Goal: Information Seeking & Learning: Learn about a topic

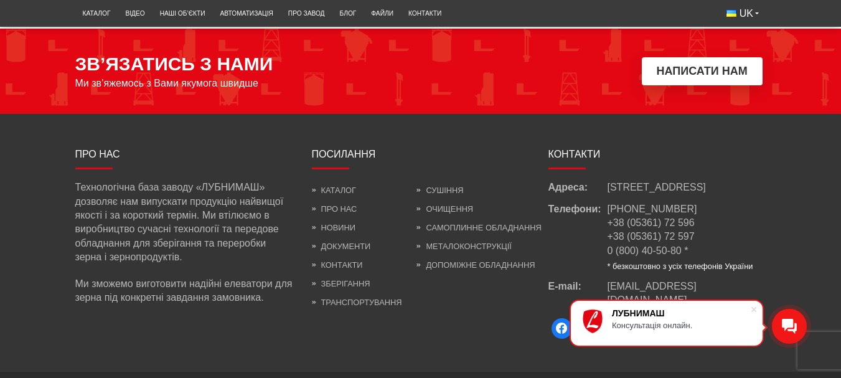
scroll to position [1805, 0]
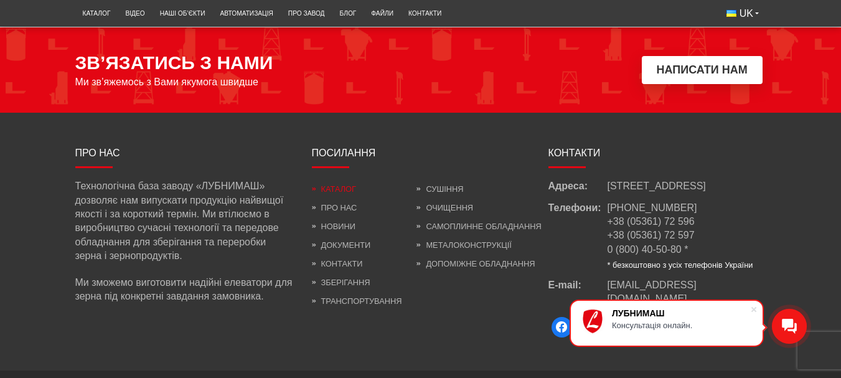
click at [331, 194] on link "Каталог" at bounding box center [334, 188] width 44 height 9
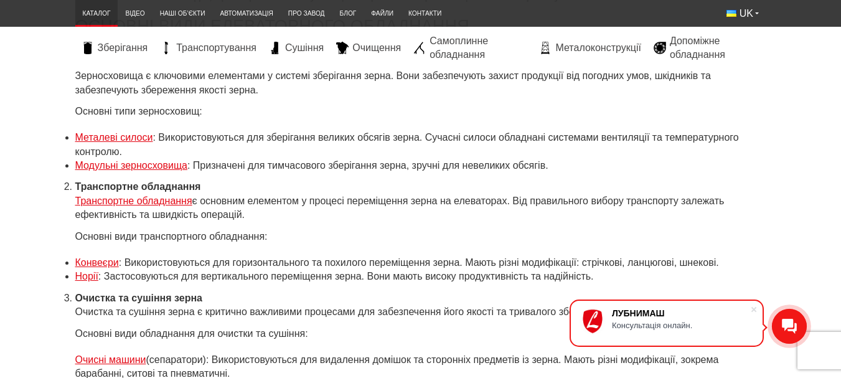
scroll to position [4232, 0]
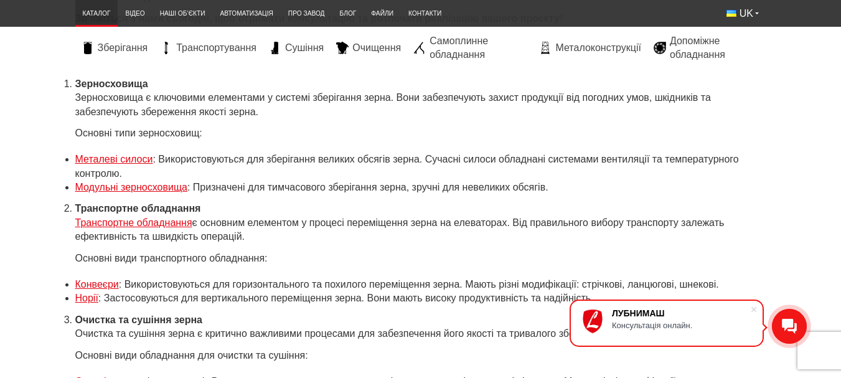
click at [138, 154] on link "Металеві силоси" at bounding box center [114, 159] width 78 height 11
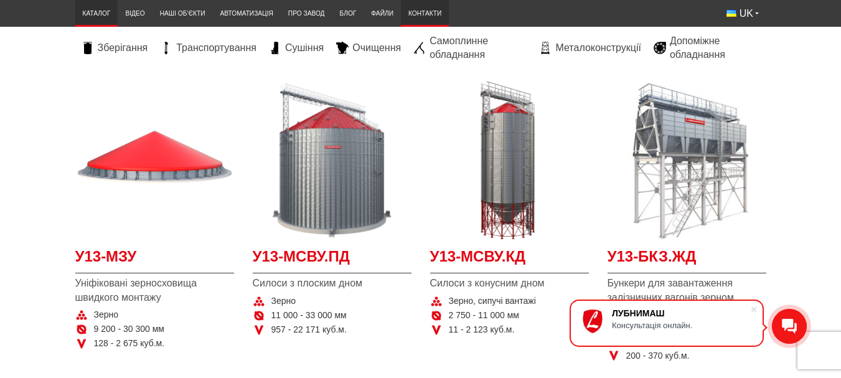
scroll to position [249, 0]
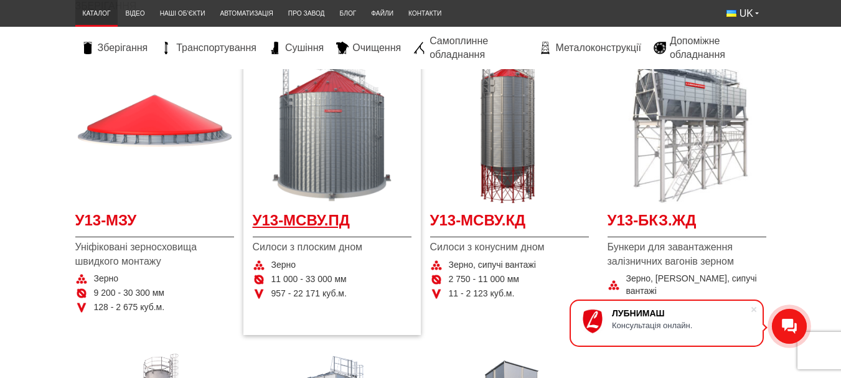
click at [316, 222] on span "У13-МСВУ.ПД" at bounding box center [332, 224] width 159 height 28
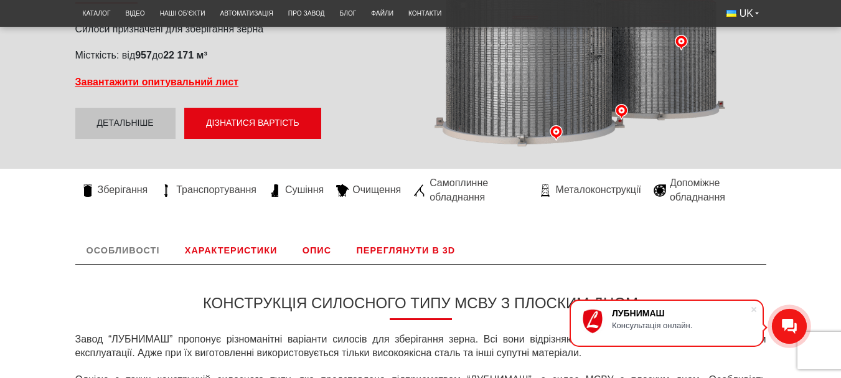
scroll to position [373, 0]
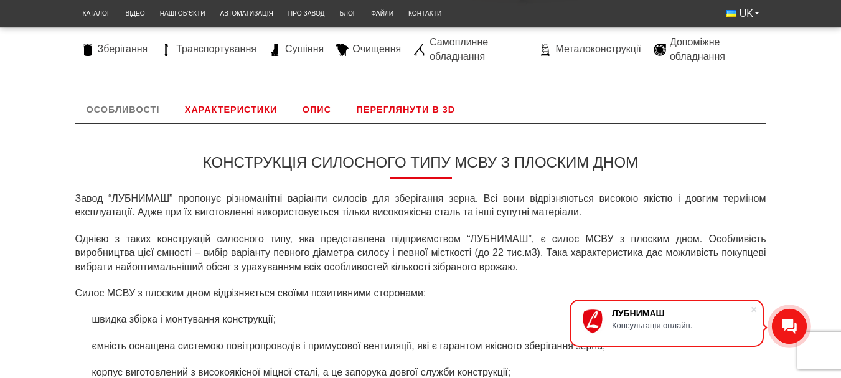
click at [129, 105] on link "Особливості" at bounding box center [123, 109] width 96 height 27
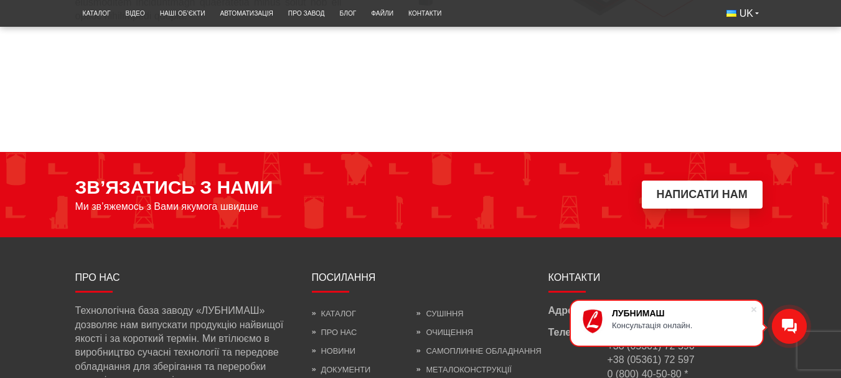
scroll to position [1844, 0]
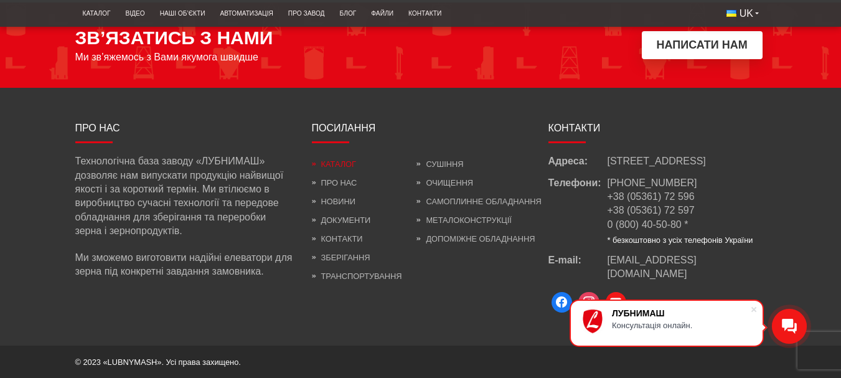
click at [347, 160] on link "Каталог" at bounding box center [334, 163] width 44 height 9
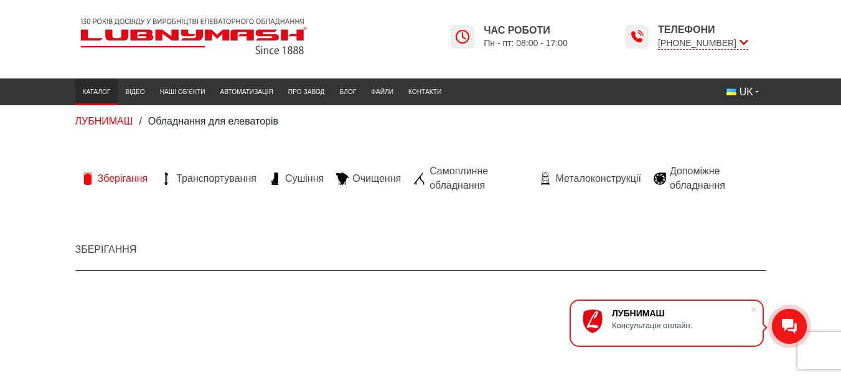
click at [137, 179] on span "Зберігання" at bounding box center [123, 179] width 50 height 14
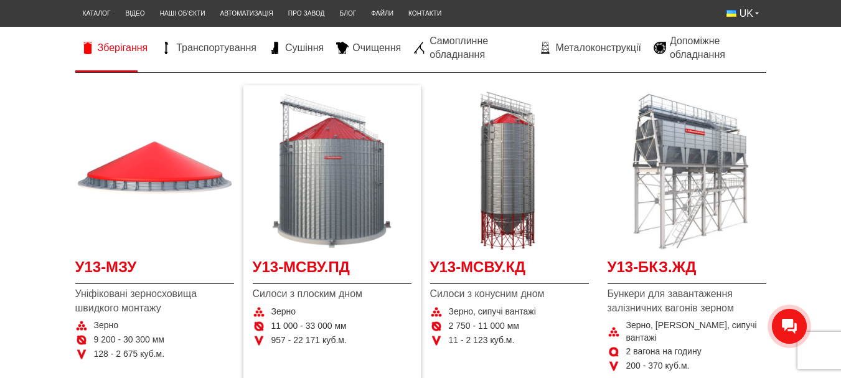
scroll to position [249, 0]
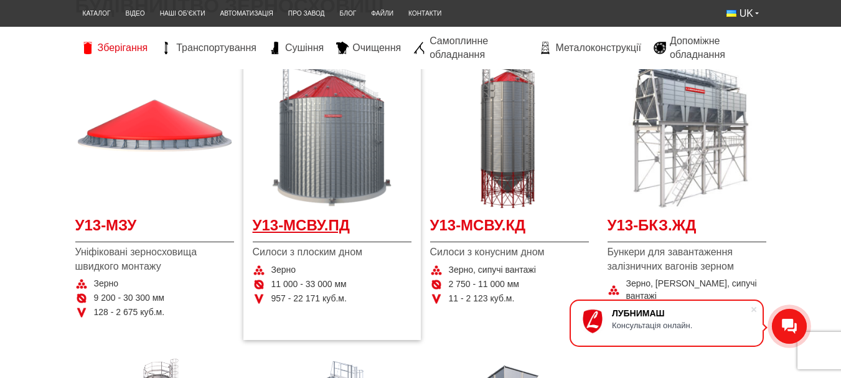
click at [319, 229] on span "У13-МСВУ.ПД" at bounding box center [332, 229] width 159 height 28
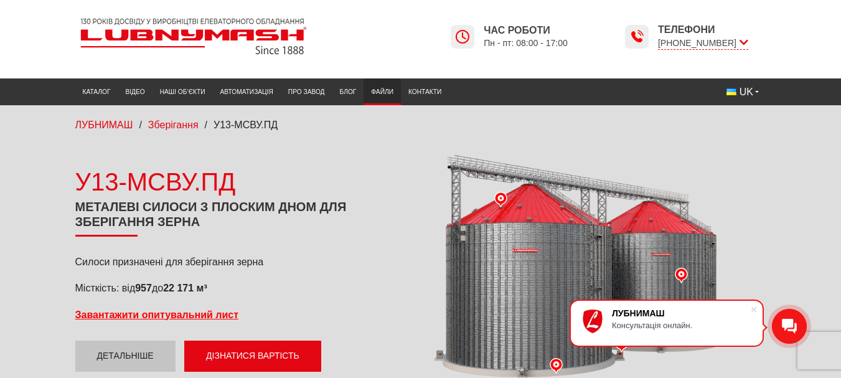
click at [380, 91] on link "Файли" at bounding box center [381, 92] width 37 height 21
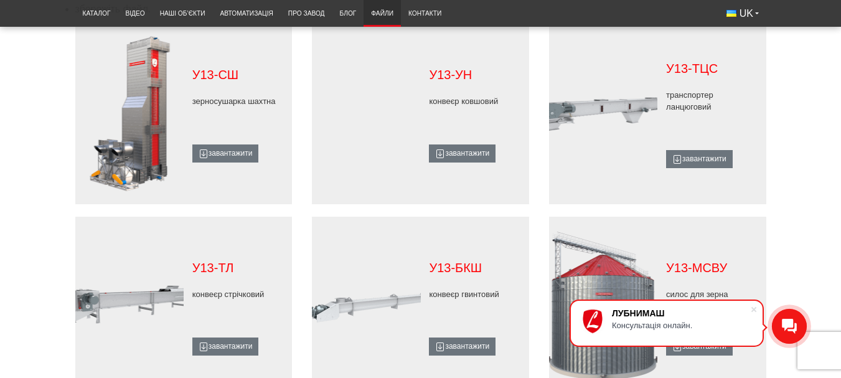
scroll to position [809, 0]
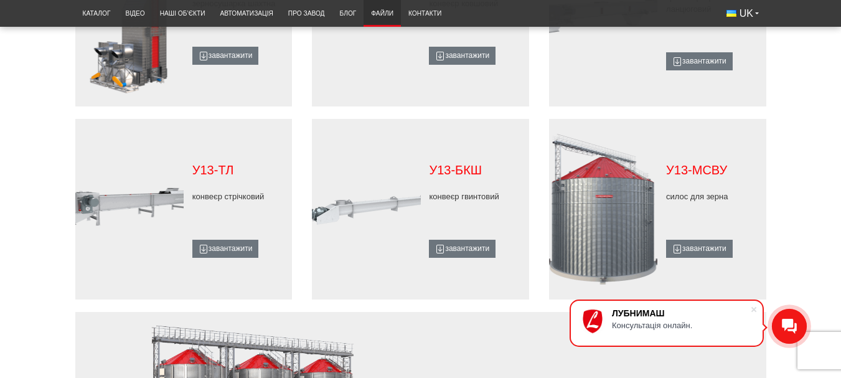
click at [678, 217] on div at bounding box center [711, 227] width 91 height 25
click at [701, 246] on link "завантажити" at bounding box center [699, 249] width 67 height 18
click at [698, 240] on link "завантажити" at bounding box center [699, 249] width 67 height 18
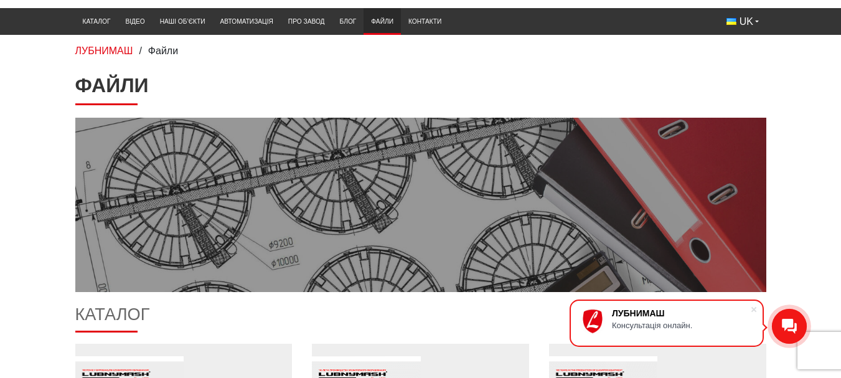
scroll to position [0, 0]
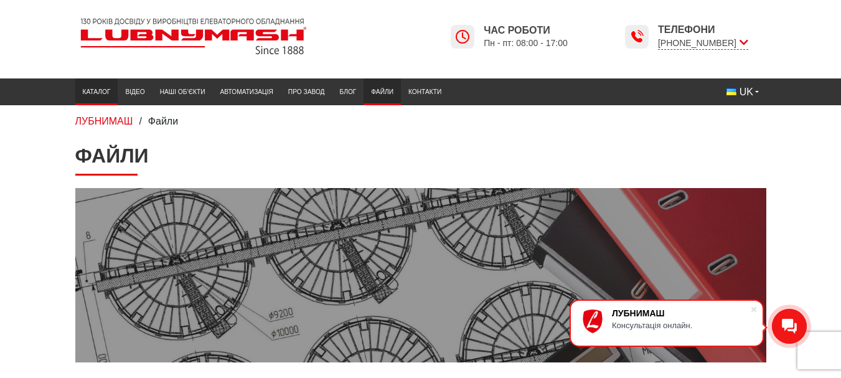
click at [96, 90] on link "Каталог" at bounding box center [96, 92] width 43 height 21
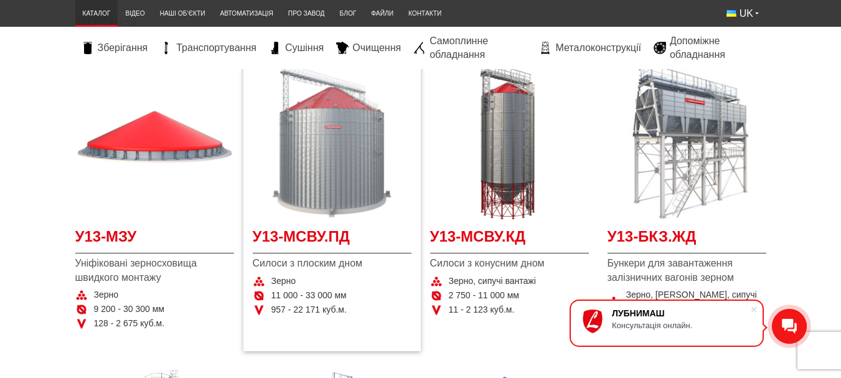
scroll to position [249, 0]
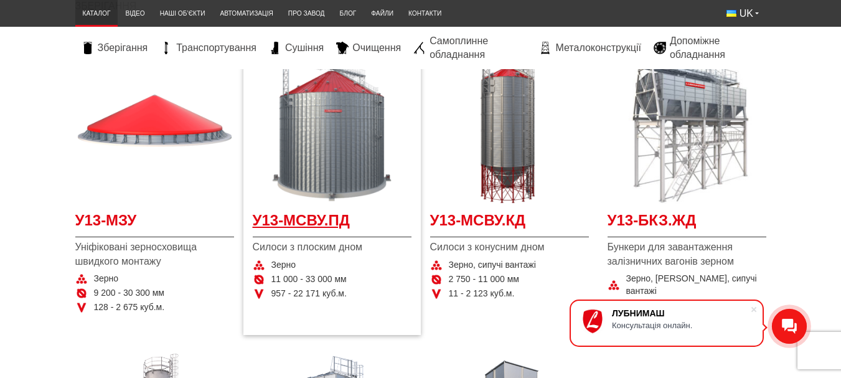
click at [323, 223] on span "У13-МСВУ.ПД" at bounding box center [332, 224] width 159 height 28
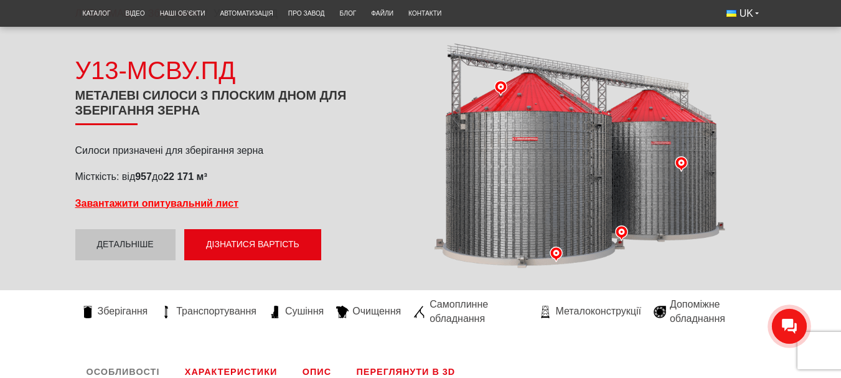
scroll to position [124, 0]
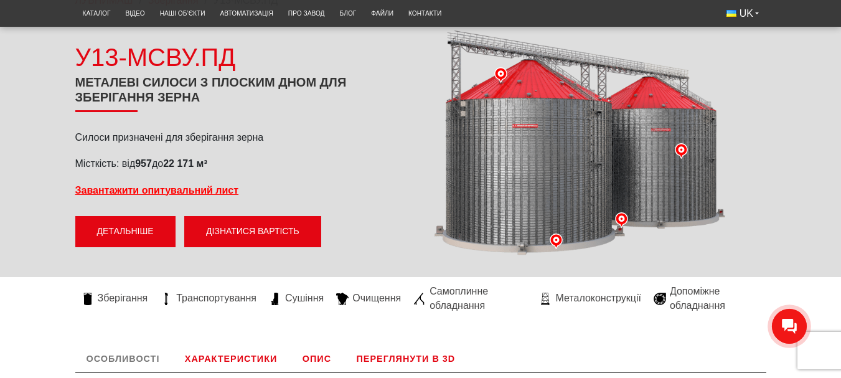
click at [129, 227] on link "Детальніше" at bounding box center [125, 231] width 100 height 31
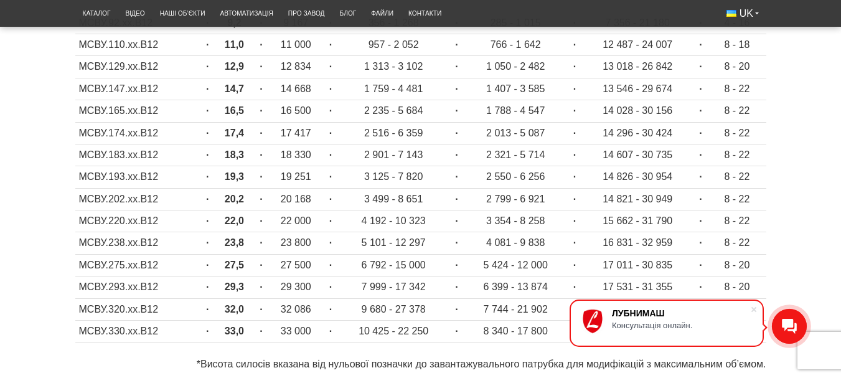
scroll to position [550, 0]
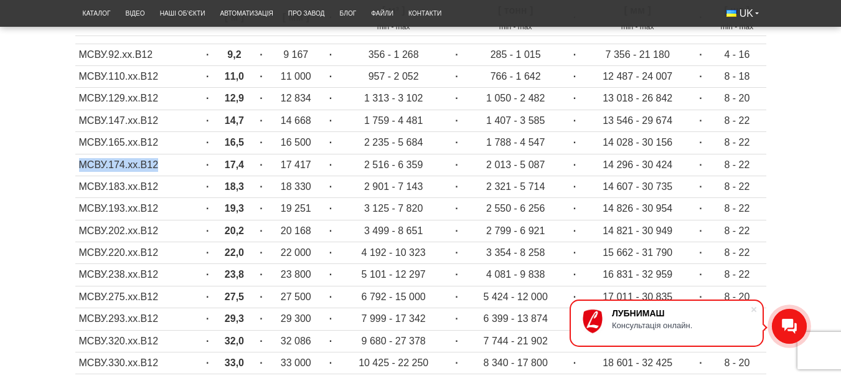
drag, startPoint x: 80, startPoint y: 166, endPoint x: 159, endPoint y: 164, distance: 79.1
click at [159, 164] on td "МСВУ.174.хх.В12" at bounding box center [137, 165] width 125 height 22
drag, startPoint x: 80, startPoint y: 144, endPoint x: 167, endPoint y: 143, distance: 87.1
click at [167, 143] on td "МСВУ.165.хх.В12" at bounding box center [137, 143] width 125 height 22
click at [738, 145] on td "8 - 22" at bounding box center [737, 143] width 58 height 22
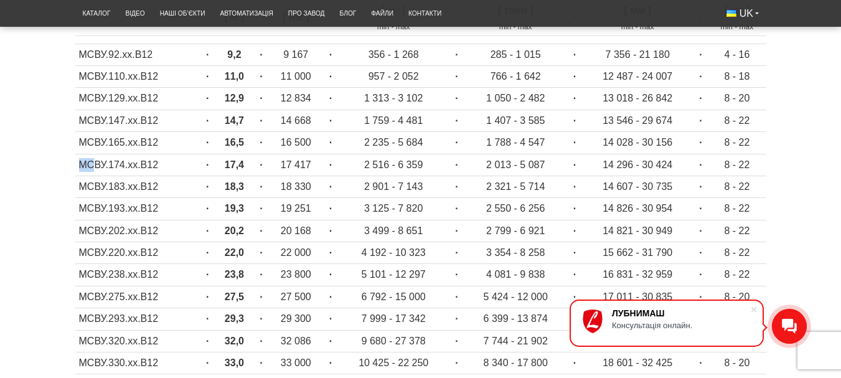
drag, startPoint x: 79, startPoint y: 164, endPoint x: 95, endPoint y: 164, distance: 16.2
click at [95, 164] on td "МСВУ.174.хх.В12" at bounding box center [137, 165] width 125 height 22
click at [78, 142] on td "МСВУ.165.хх.В12" at bounding box center [137, 143] width 125 height 22
drag, startPoint x: 79, startPoint y: 140, endPoint x: 167, endPoint y: 143, distance: 88.4
click at [167, 143] on td "МСВУ.165.хх.В12" at bounding box center [137, 143] width 125 height 22
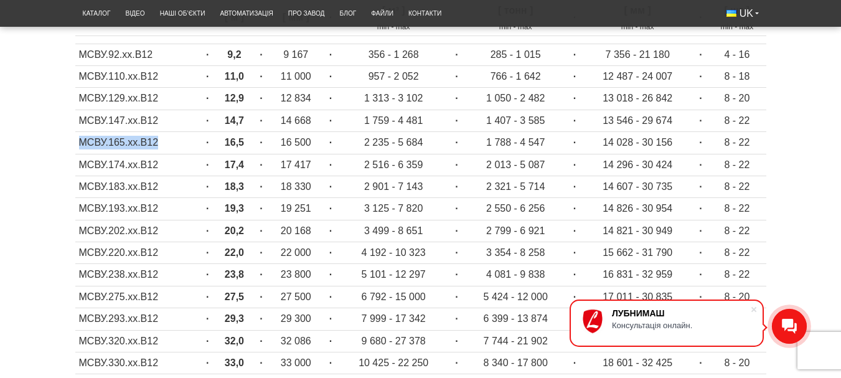
copy td "МСВУ.165.хх.В12"
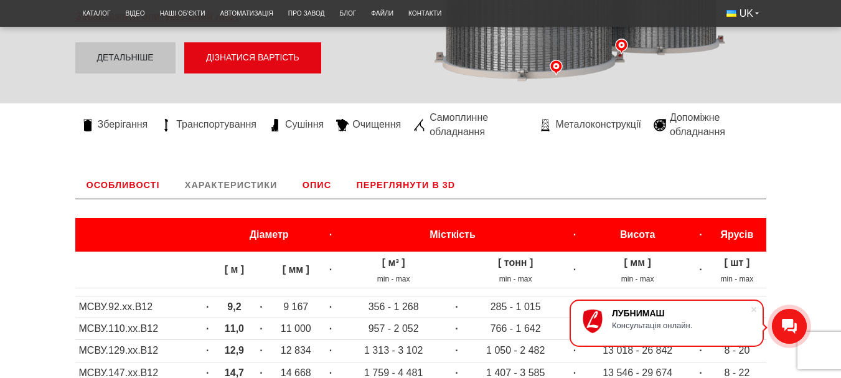
scroll to position [311, 0]
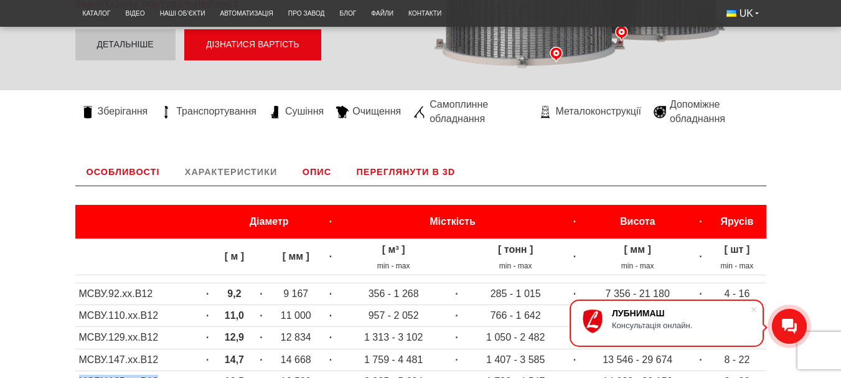
click at [415, 174] on link "Переглянути в 3D" at bounding box center [405, 171] width 121 height 27
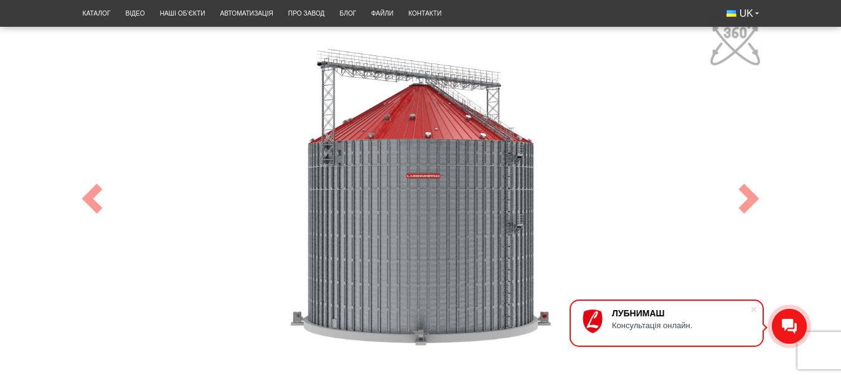
scroll to position [496, 0]
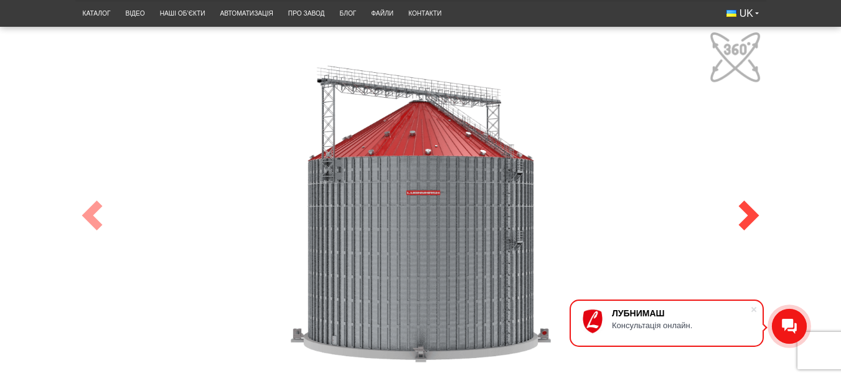
click at [748, 215] on span at bounding box center [749, 215] width 30 height 30
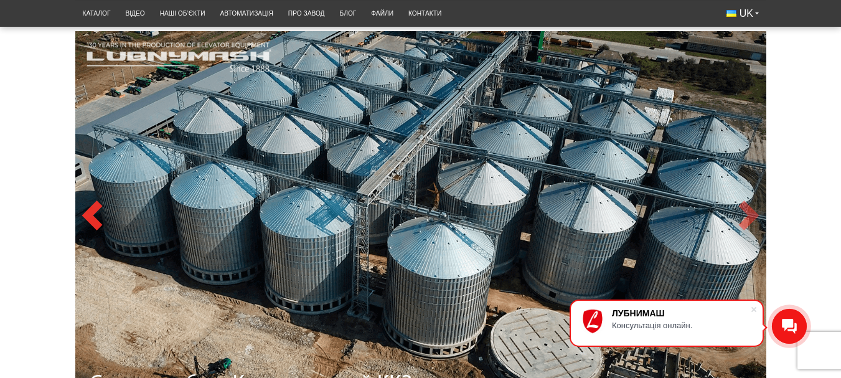
click at [93, 209] on span at bounding box center [92, 215] width 30 height 30
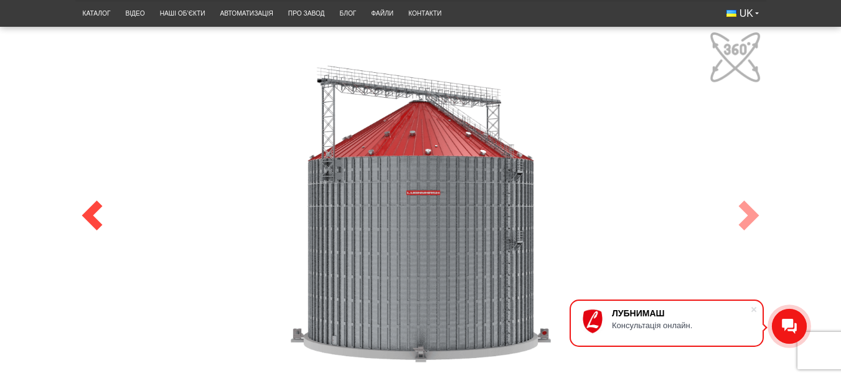
click at [93, 209] on span at bounding box center [92, 215] width 30 height 30
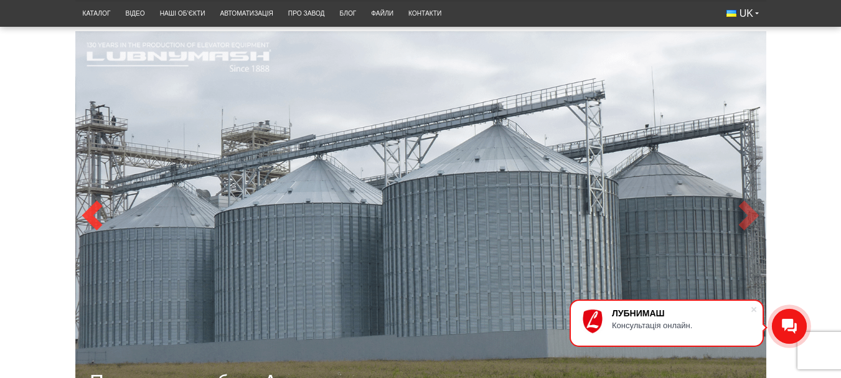
click at [93, 209] on span at bounding box center [92, 215] width 30 height 30
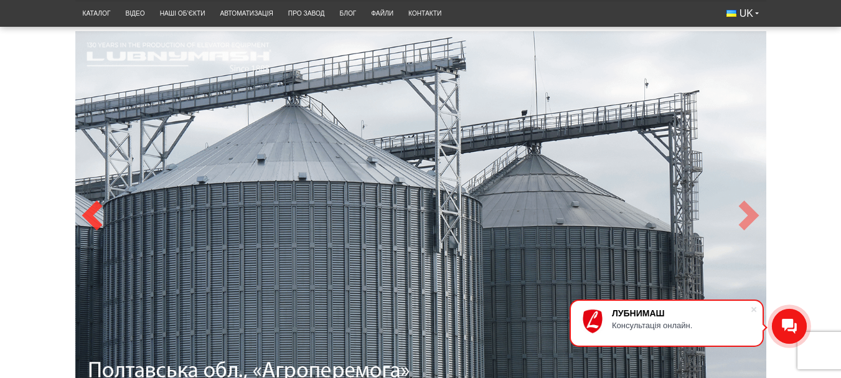
click at [93, 209] on span at bounding box center [92, 215] width 30 height 30
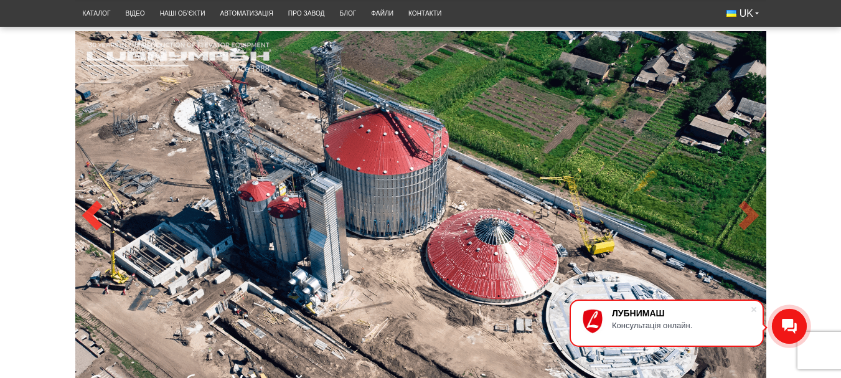
click at [93, 209] on span at bounding box center [92, 215] width 30 height 30
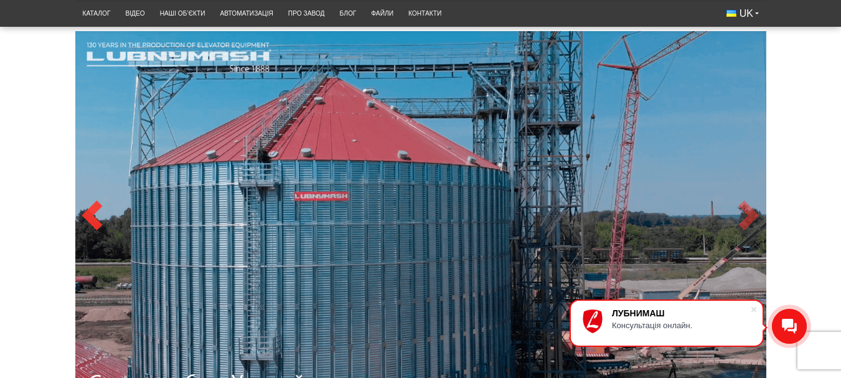
click at [93, 209] on span at bounding box center [92, 215] width 30 height 30
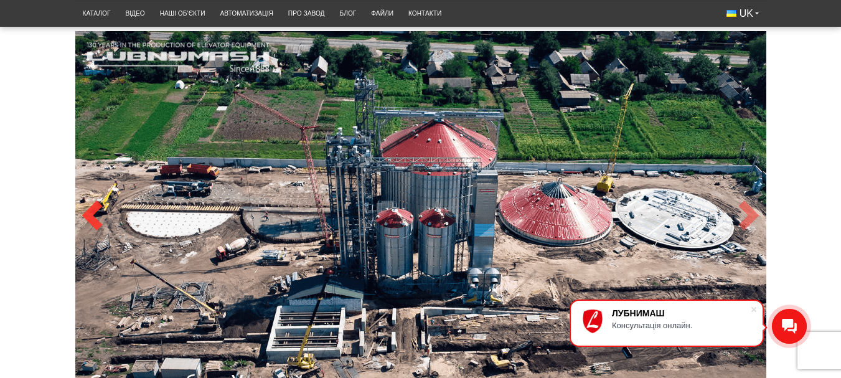
click at [93, 209] on span at bounding box center [92, 215] width 30 height 30
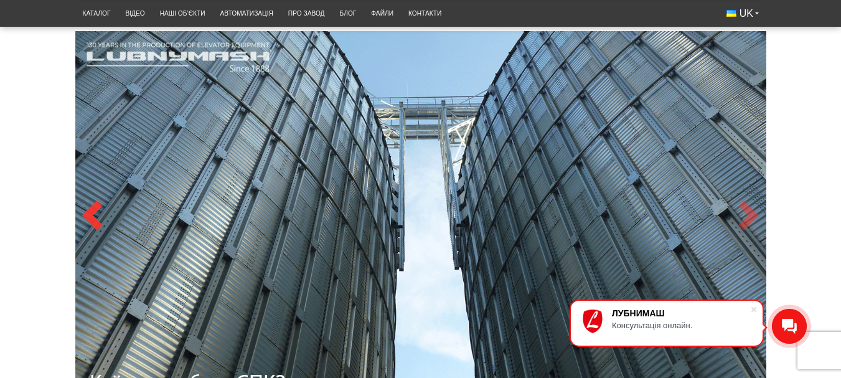
click at [93, 209] on span at bounding box center [92, 215] width 30 height 30
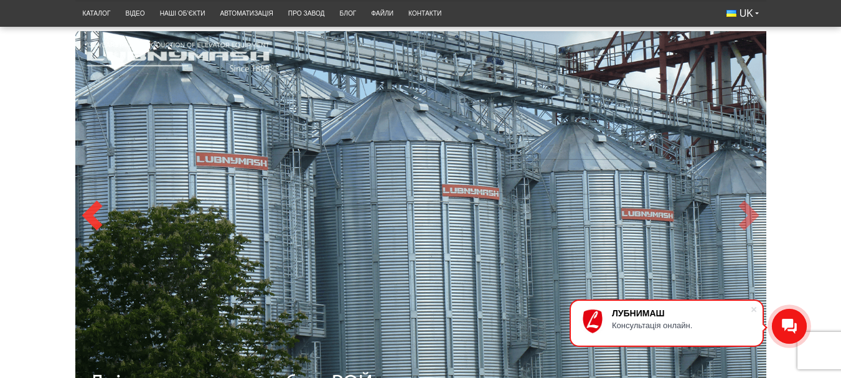
click at [93, 209] on span at bounding box center [92, 215] width 30 height 30
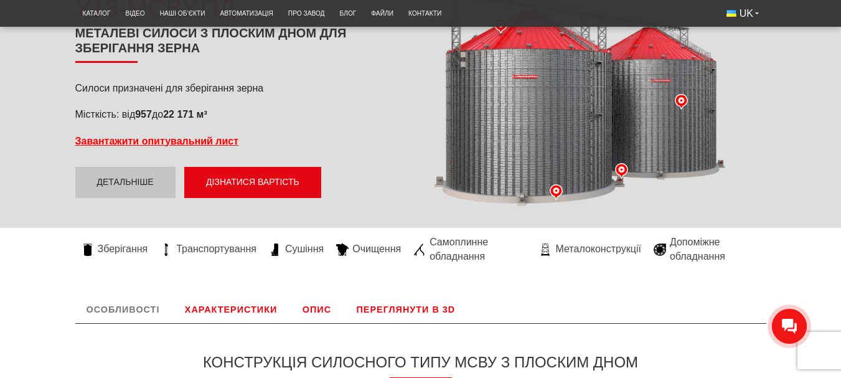
scroll to position [249, 0]
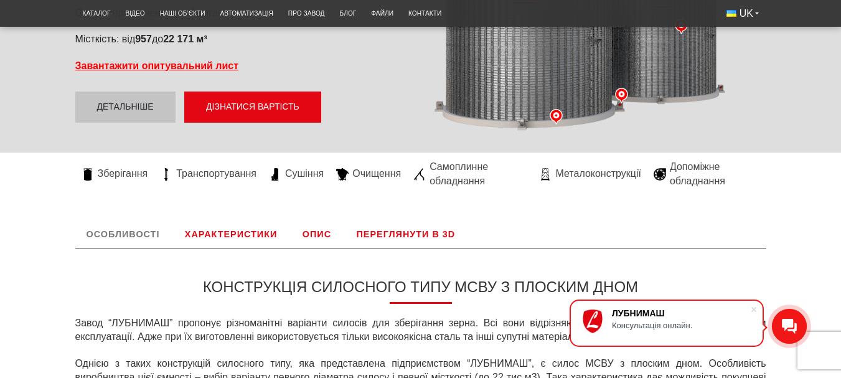
click at [311, 233] on link "Опис" at bounding box center [316, 233] width 51 height 27
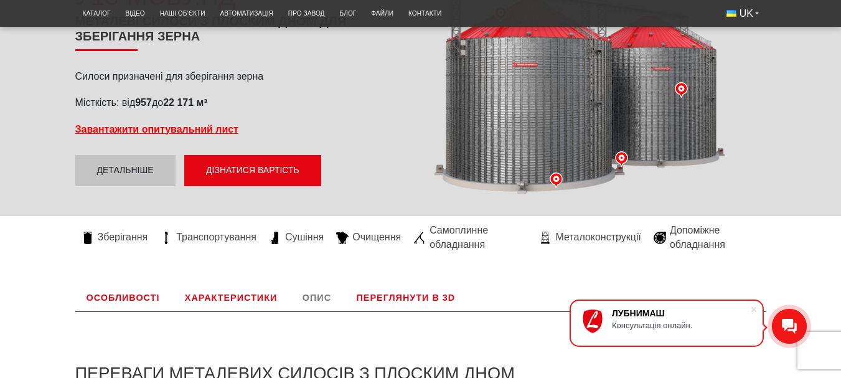
scroll to position [177, 0]
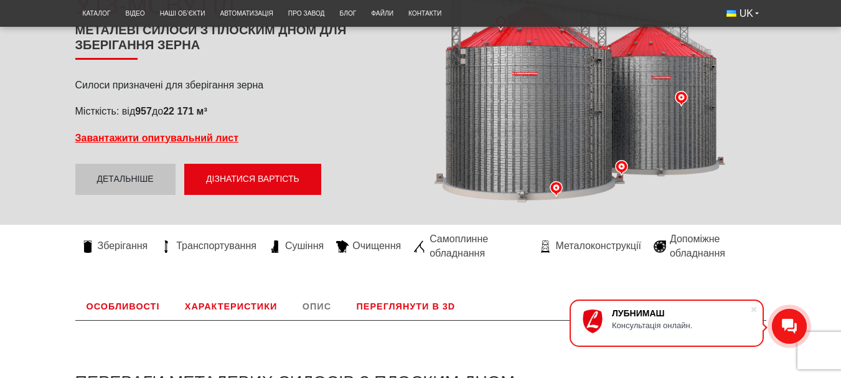
click at [372, 304] on link "Переглянути в 3D" at bounding box center [405, 306] width 121 height 27
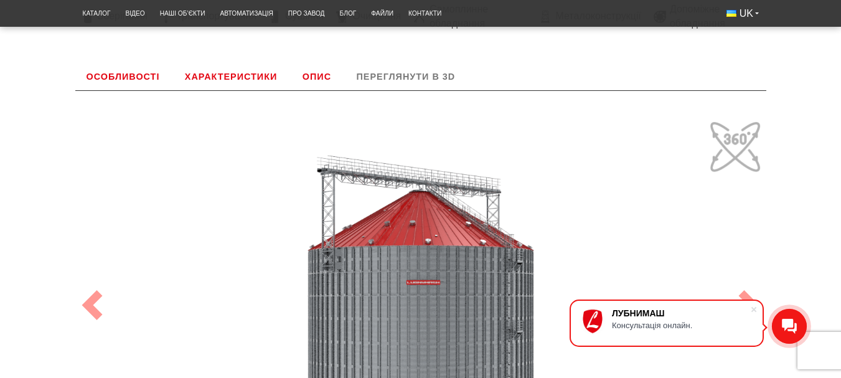
scroll to position [363, 0]
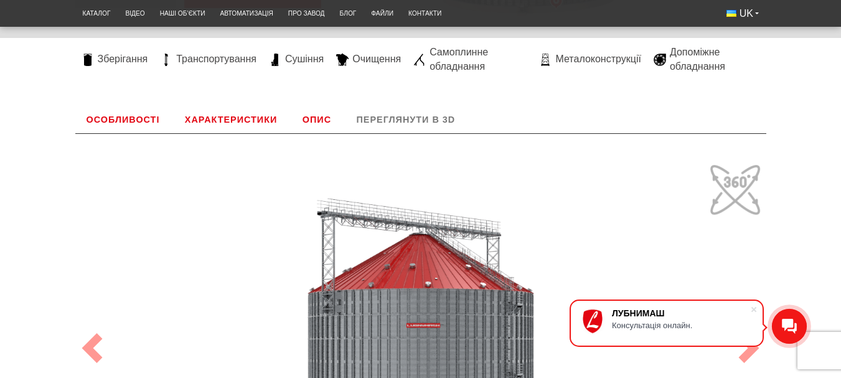
click at [206, 120] on link "Характеристики" at bounding box center [231, 119] width 115 height 27
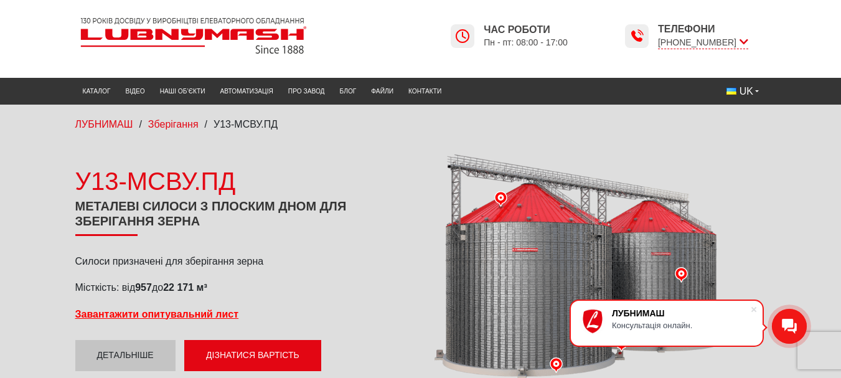
scroll to position [0, 0]
